Goal: Check status: Check status

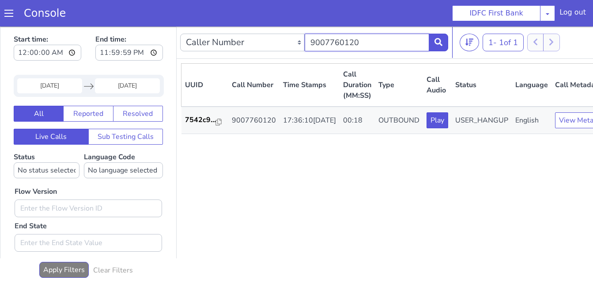
click at [367, 43] on input "9007760120" at bounding box center [367, 43] width 125 height 18
paste input "8589027292"
type input "8589027292"
click at [134, 87] on input "[DATE]" at bounding box center [127, 85] width 65 height 15
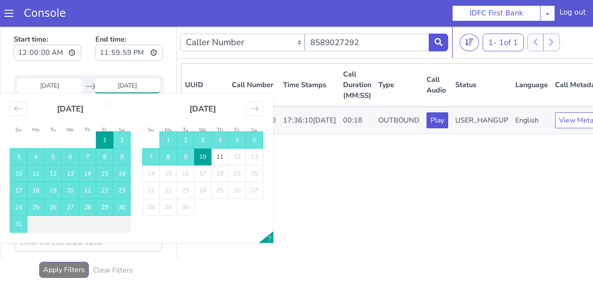
click at [204, 156] on td "10" at bounding box center [202, 156] width 17 height 17
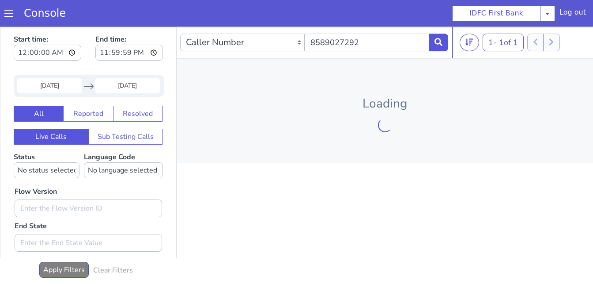
click at [205, 159] on div "Loading" at bounding box center [385, 111] width 416 height 104
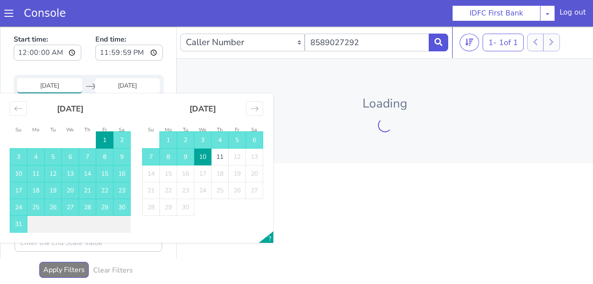
click at [45, 86] on input "[DATE]" at bounding box center [49, 85] width 65 height 15
click at [200, 153] on td "10" at bounding box center [202, 156] width 17 height 17
type input "[DATE]"
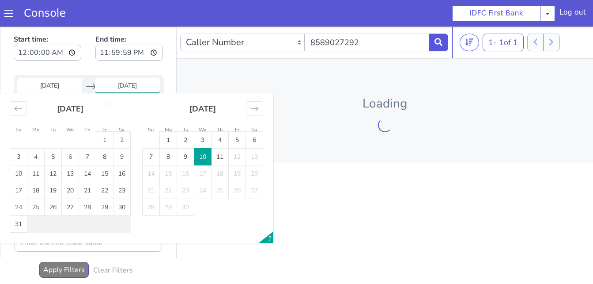
click at [202, 156] on td "10" at bounding box center [202, 156] width 17 height 17
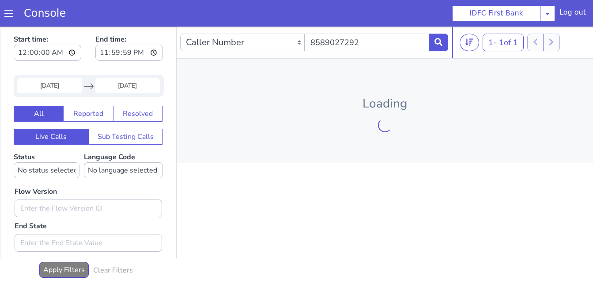
drag, startPoint x: 333, startPoint y: 193, endPoint x: 341, endPoint y: 175, distance: 19.0
click at [333, 189] on div "Caller Number Call UUID Custom Parameter 8589027292 1 - 1 of 1 20 50 100 Loading" at bounding box center [385, 155] width 416 height 259
click at [435, 45] on icon at bounding box center [439, 42] width 8 height 8
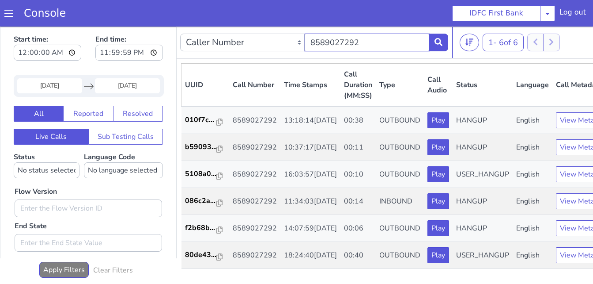
click at [356, 43] on input "8589027292" at bounding box center [367, 43] width 125 height 18
paste input "9985888064"
type input "9985888064"
click at [436, 42] on icon at bounding box center [439, 42] width 8 height 8
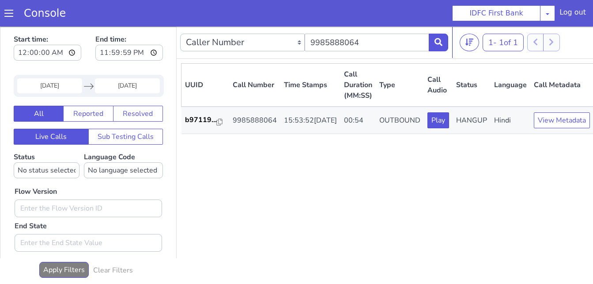
click at [449, 175] on div "UUID Call Number Time Stamps Call Duration (MM:SS) Type Call Audio Status Langu…" at bounding box center [387, 172] width 412 height 219
